Goal: Check status: Check status

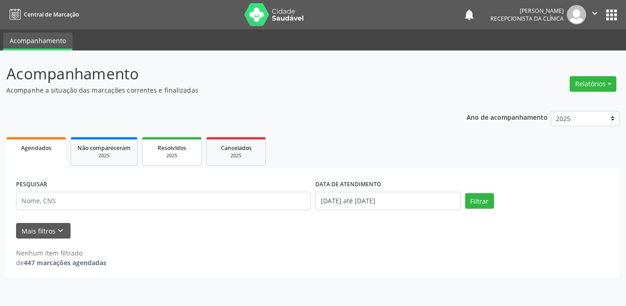
click at [177, 152] on div "2025" at bounding box center [172, 155] width 46 height 7
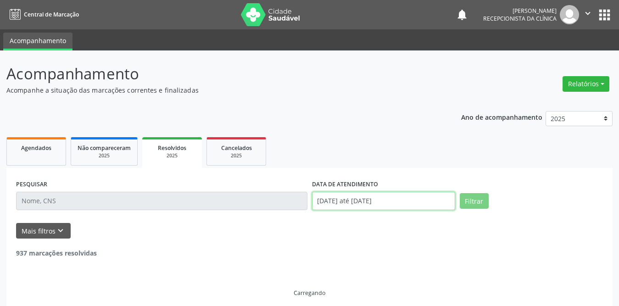
click at [383, 202] on input "[DATE] até [DATE]" at bounding box center [383, 201] width 143 height 18
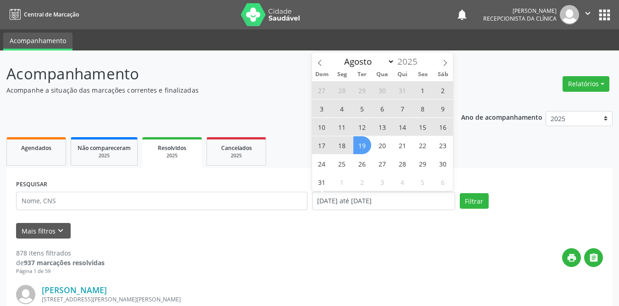
click at [422, 89] on span "1" at bounding box center [423, 90] width 18 height 18
type input "[DATE]"
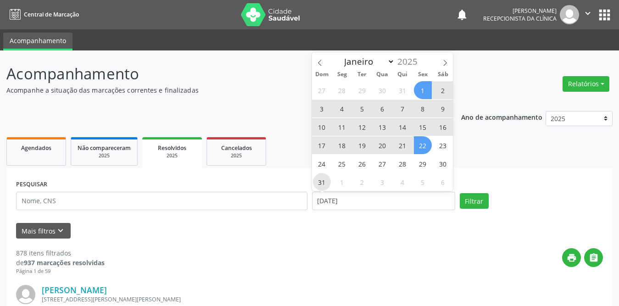
click at [324, 183] on span "31" at bounding box center [322, 182] width 18 height 18
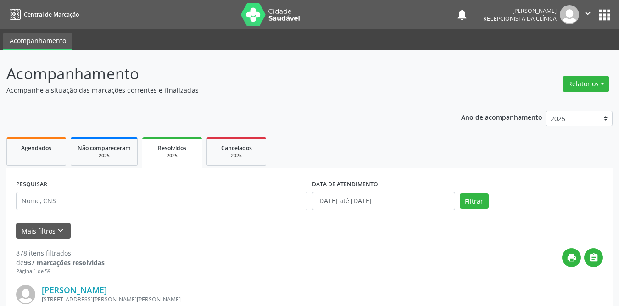
click at [321, 184] on label "DATA DE ATENDIMENTO" at bounding box center [345, 184] width 66 height 14
click at [39, 229] on button "Mais filtros keyboard_arrow_down" at bounding box center [43, 231] width 55 height 16
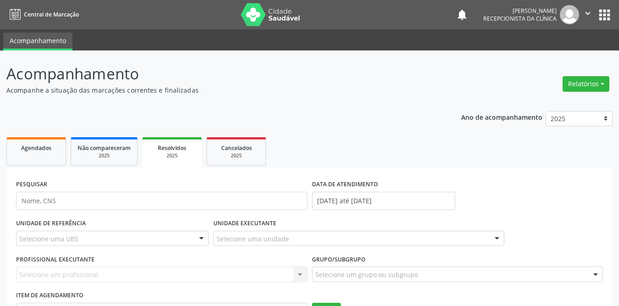
scroll to position [183, 0]
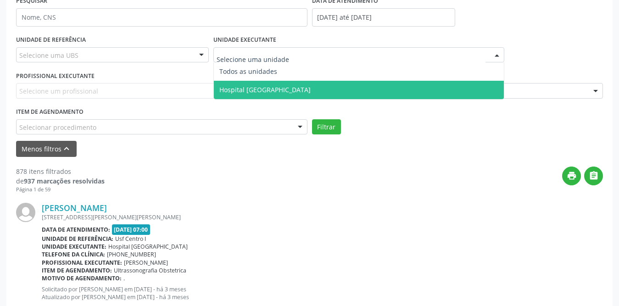
click at [255, 88] on span "Hospital [GEOGRAPHIC_DATA]" at bounding box center [264, 89] width 91 height 9
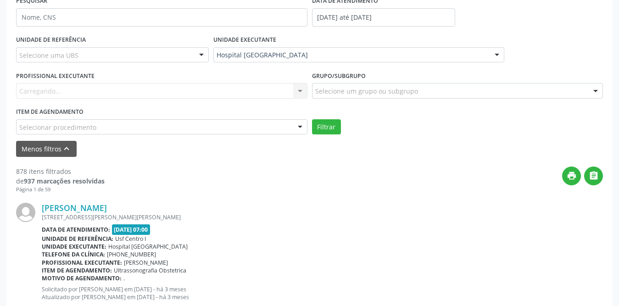
click at [103, 46] on div "UNIDADE DE REFERÊNCIA Selecione uma UBS Todas as UBS Usf do Mutirao Usf Cohab U…" at bounding box center [112, 51] width 197 height 36
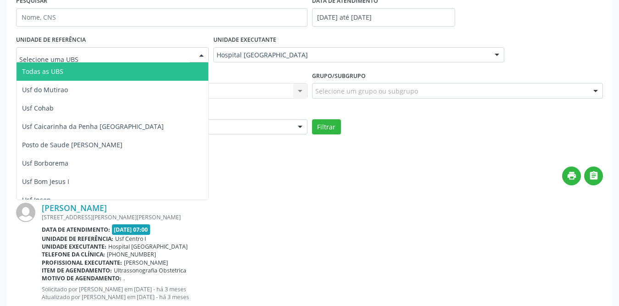
click at [94, 53] on div at bounding box center [112, 55] width 193 height 16
click at [66, 71] on span "Todas as UBS" at bounding box center [129, 71] width 225 height 18
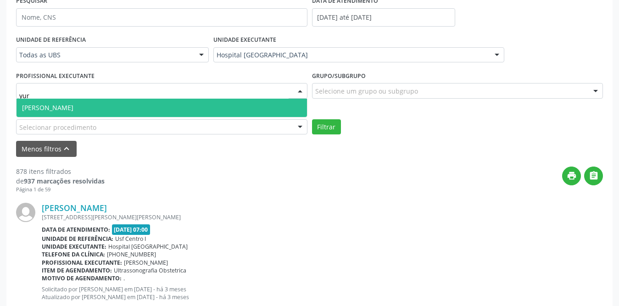
type input "[PERSON_NAME]"
click at [73, 110] on span "[PERSON_NAME]" at bounding box center [47, 107] width 51 height 9
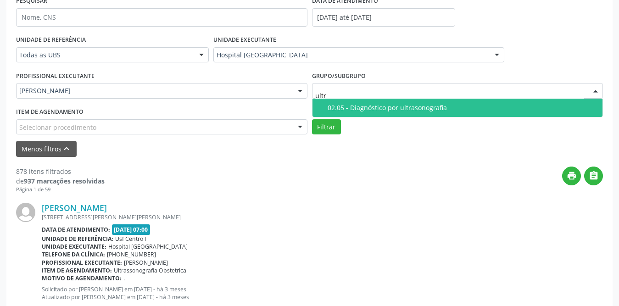
type input "ultra"
click at [353, 105] on div "02.05 - Diagnóstico por ultrasonografia" at bounding box center [462, 107] width 270 height 7
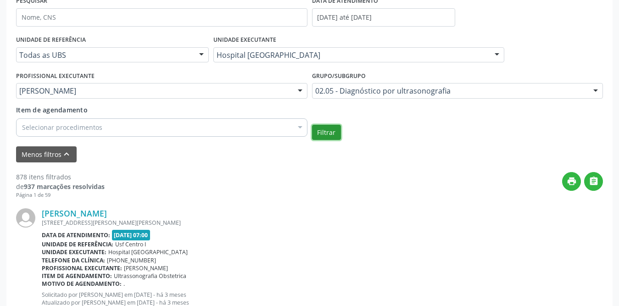
click at [330, 133] on button "Filtrar" at bounding box center [326, 133] width 29 height 16
